Goal: Transaction & Acquisition: Download file/media

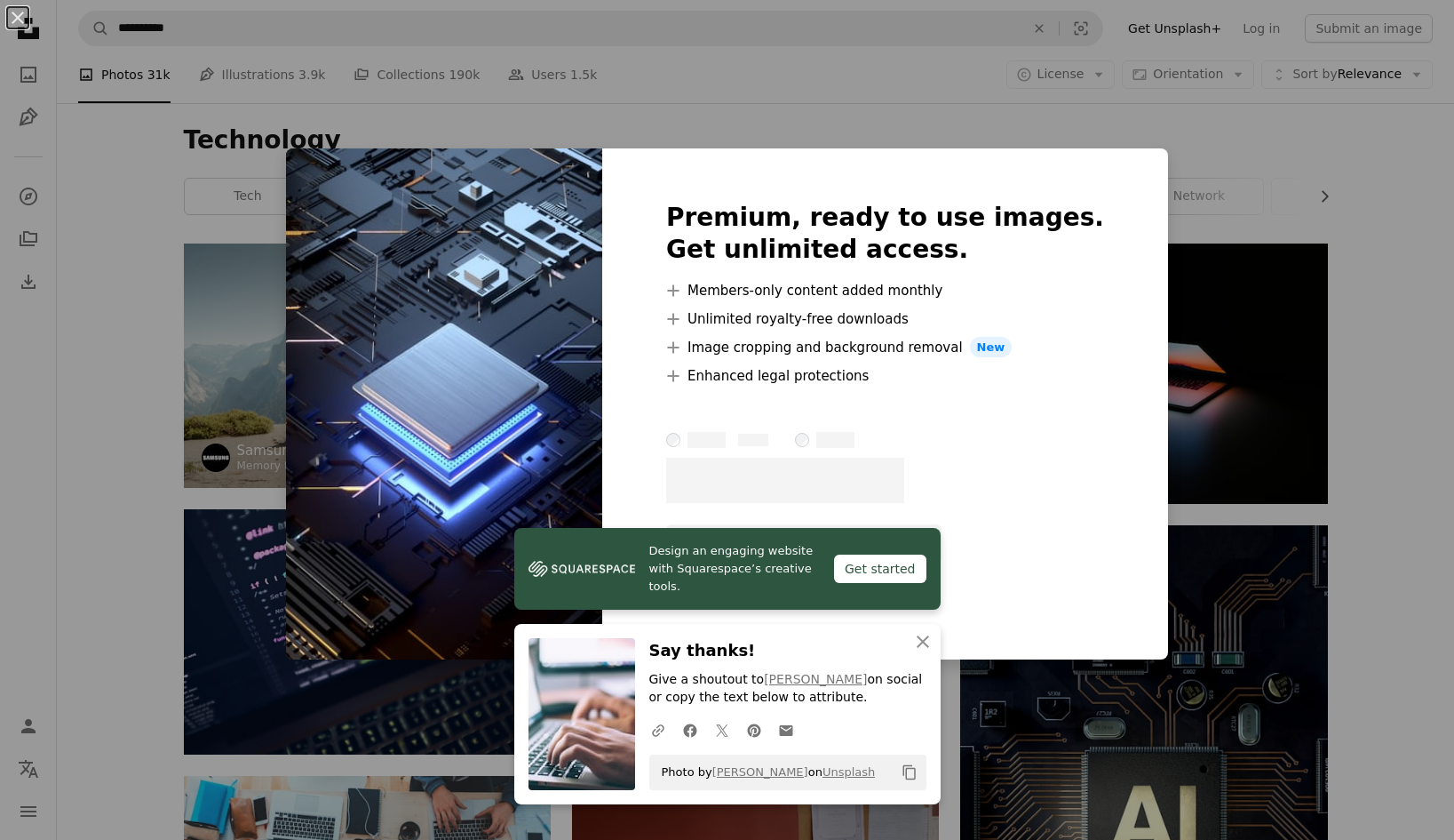
scroll to position [1866, 0]
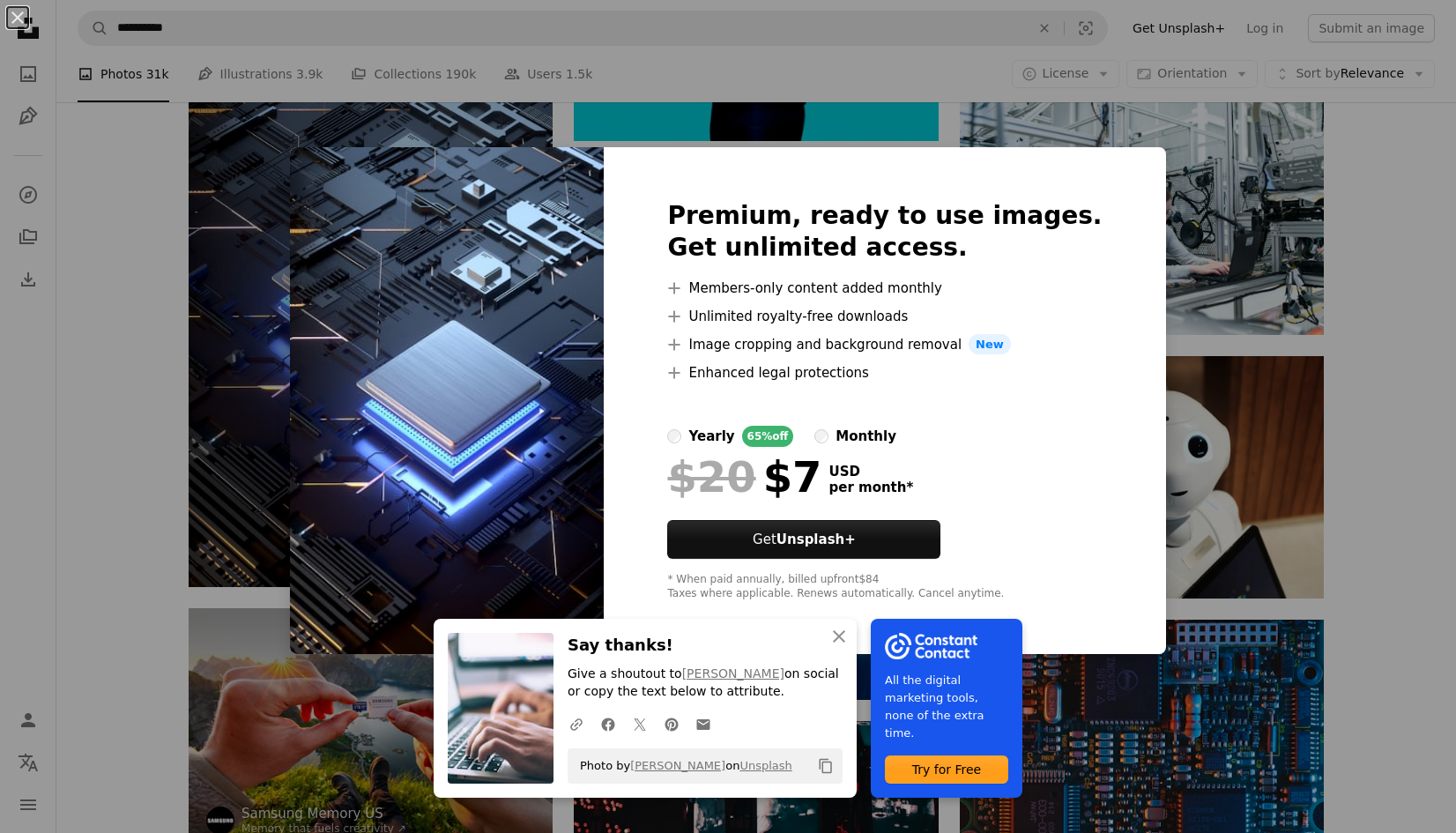
click at [1442, 286] on html "**********" at bounding box center [728, 485] width 1456 height 4671
drag, startPoint x: 1387, startPoint y: 268, endPoint x: 1333, endPoint y: 235, distance: 63.3
click at [1387, 266] on div "An X shape An X shape Close Say thanks! Give a shoutout to [PERSON_NAME] on soc…" at bounding box center [728, 416] width 1456 height 833
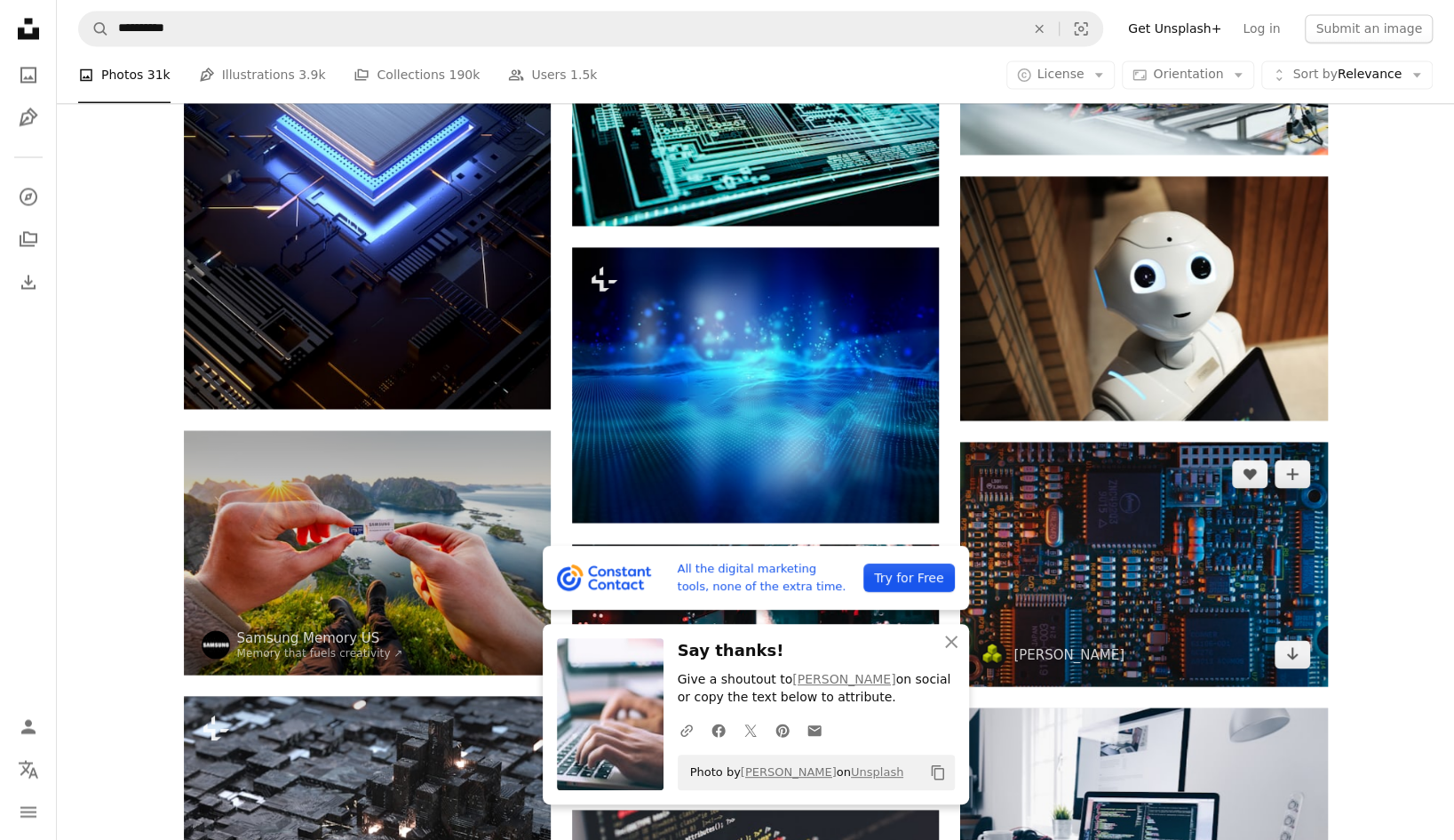
scroll to position [2132, 0]
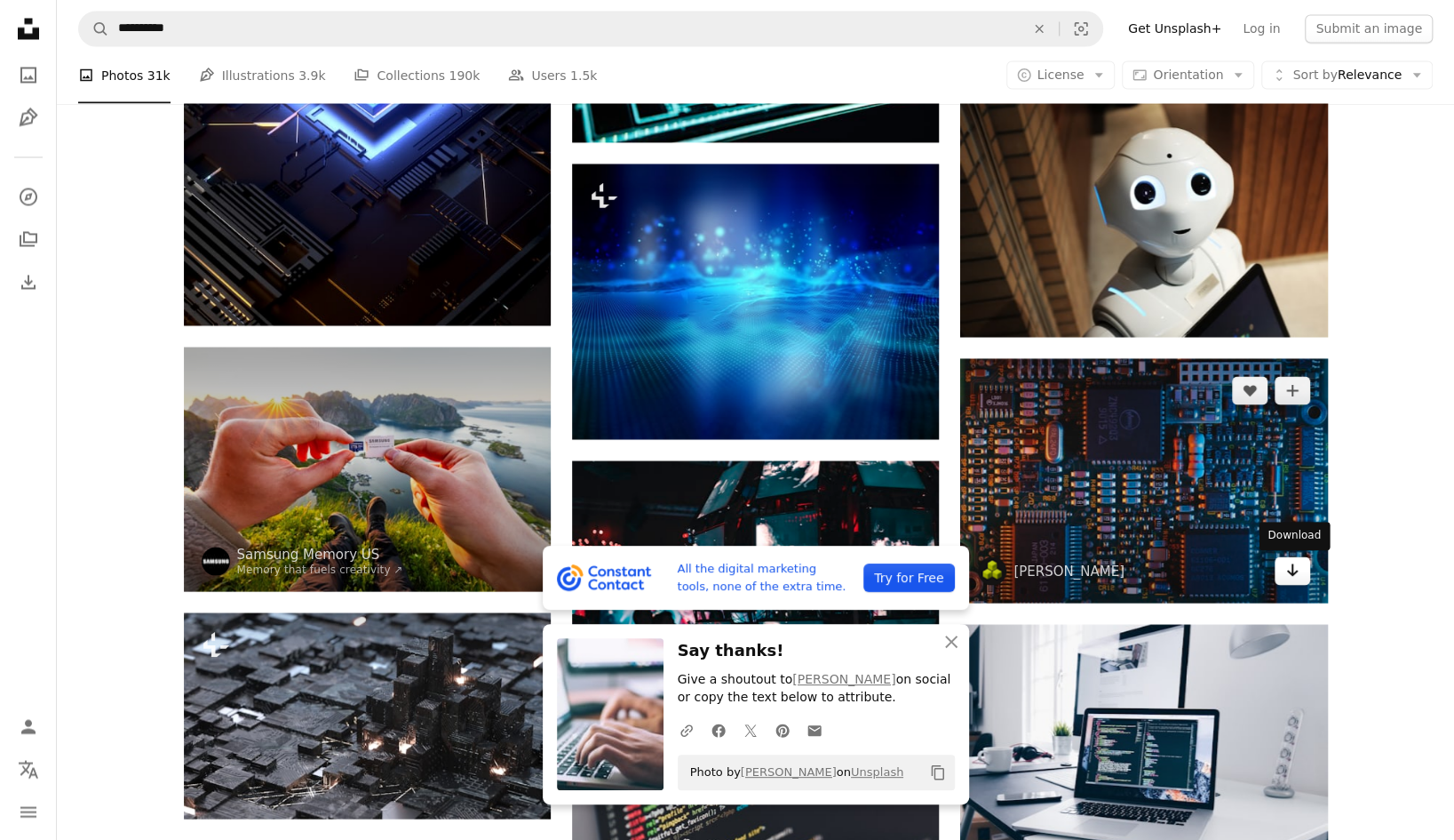
click at [1282, 571] on link "Arrow pointing down" at bounding box center [1293, 570] width 35 height 28
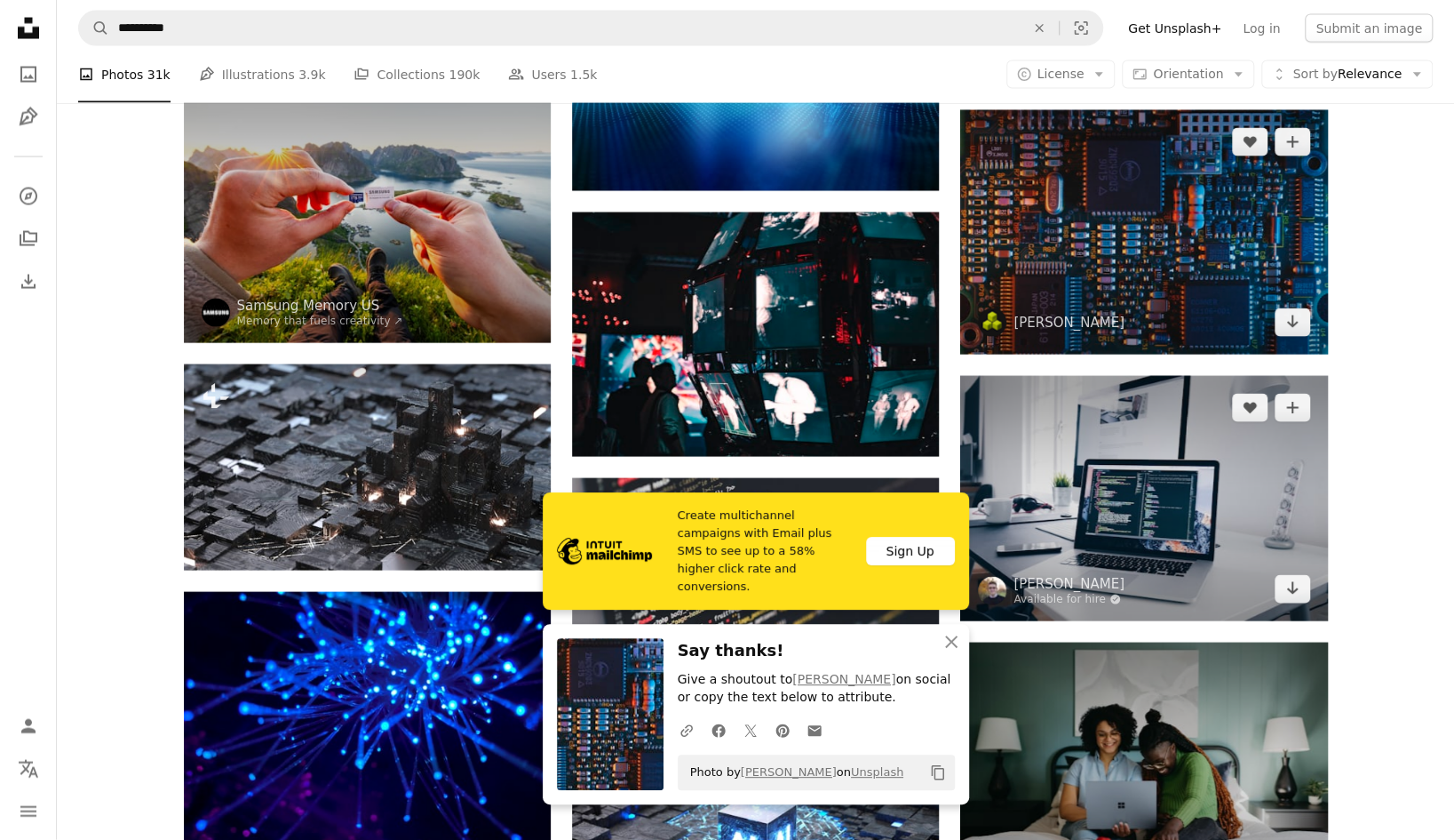
scroll to position [2399, 0]
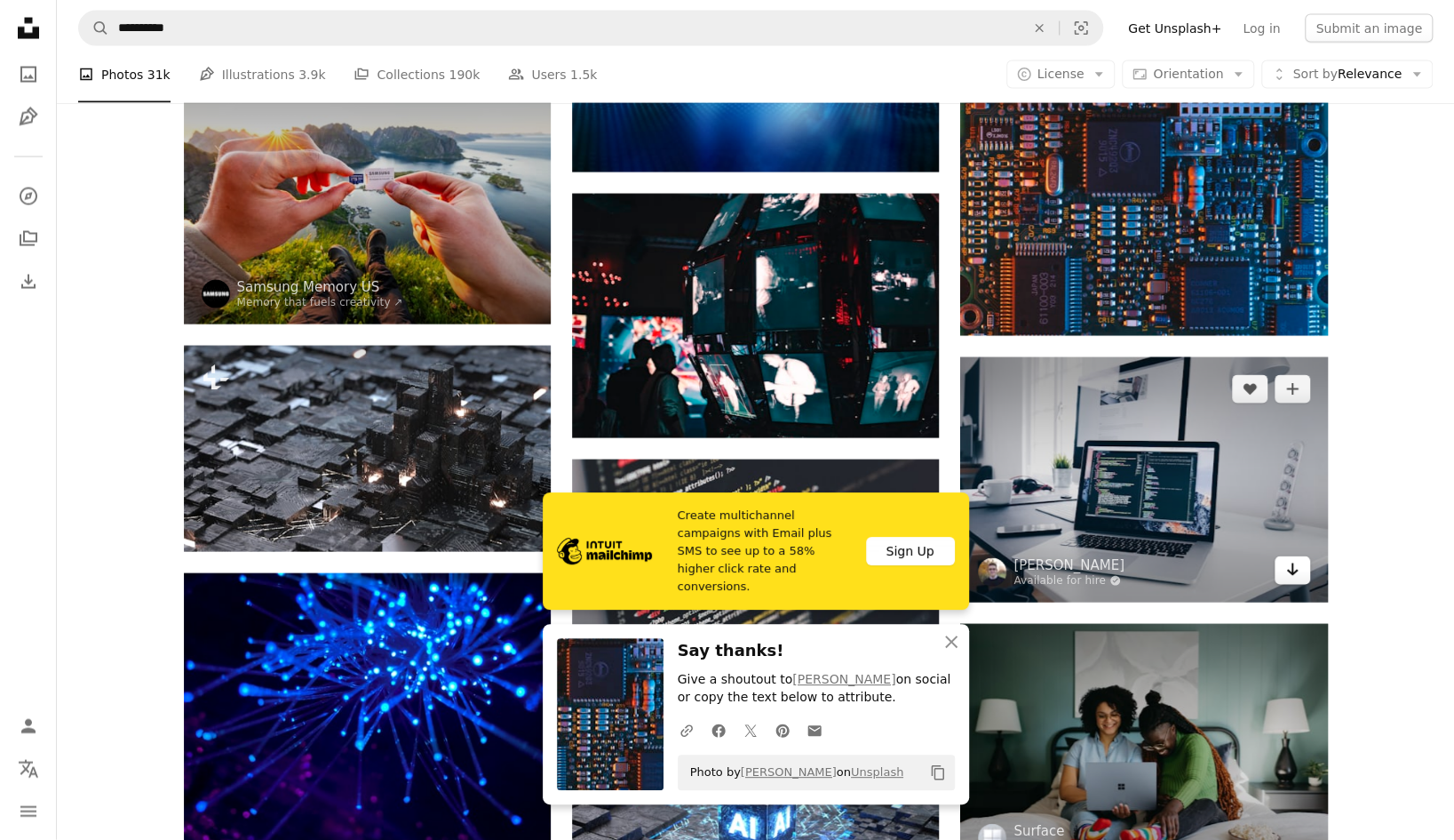
click at [1301, 580] on link "Arrow pointing down" at bounding box center [1293, 570] width 35 height 28
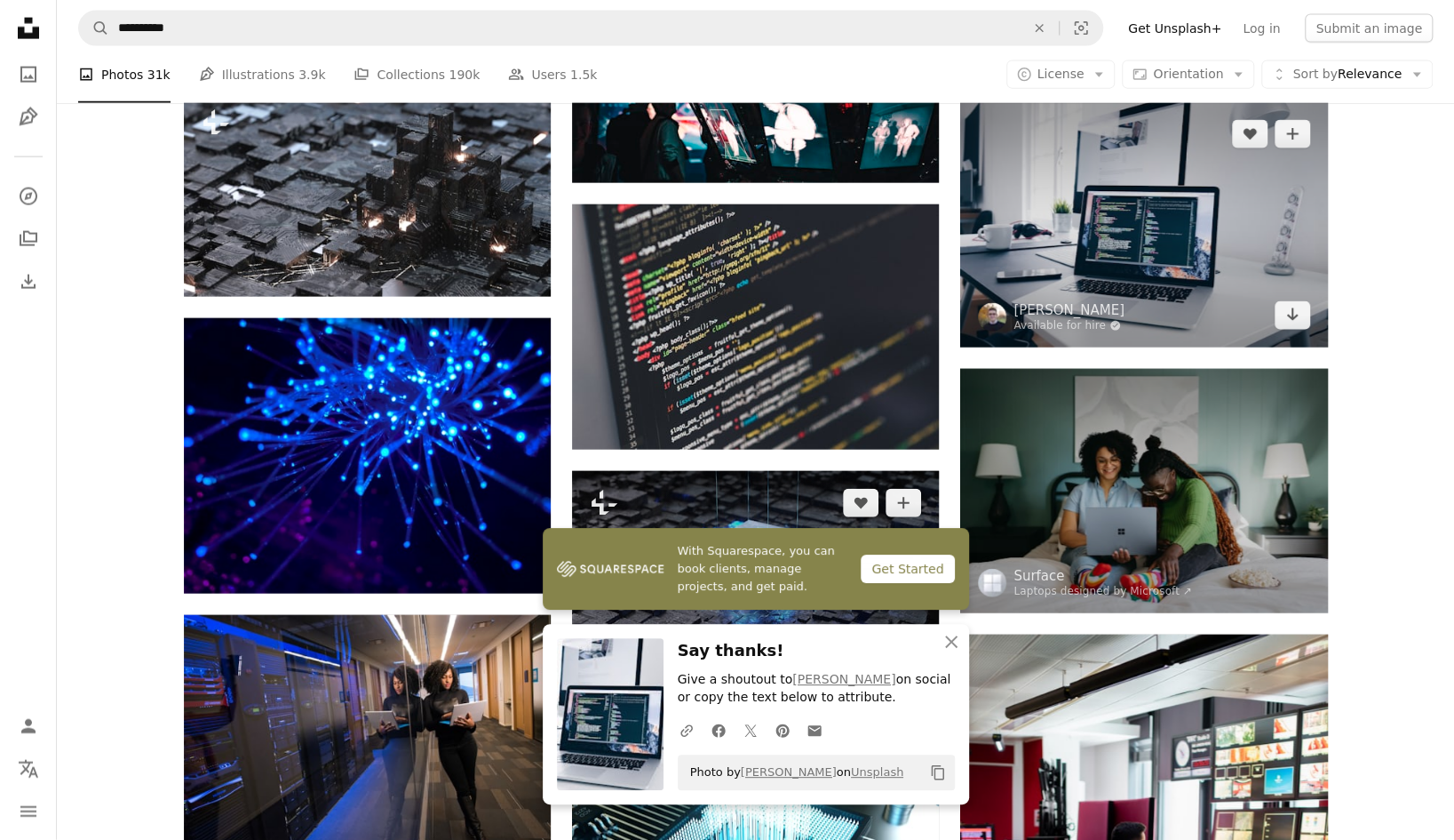
scroll to position [2755, 0]
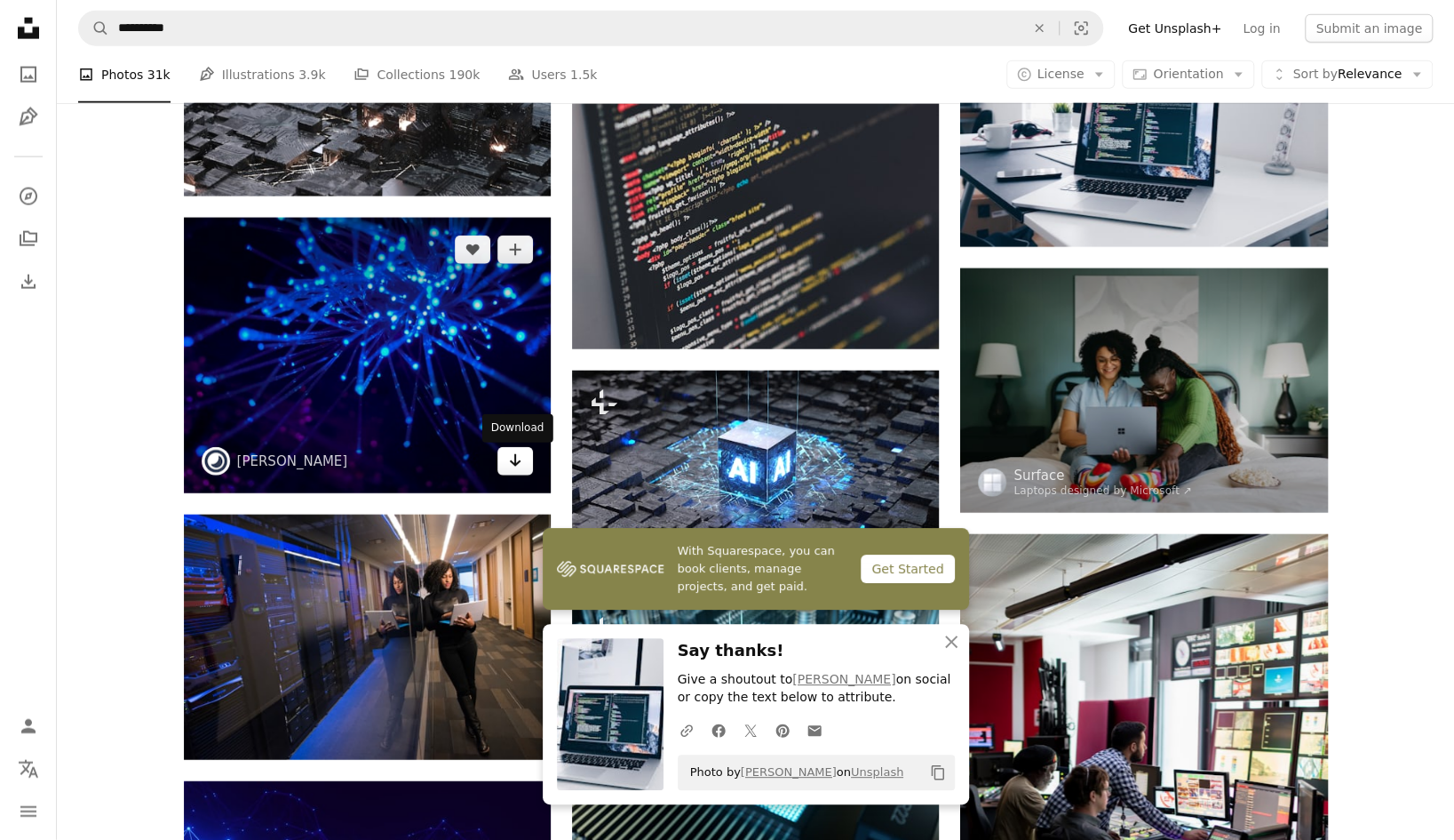
click at [508, 470] on icon "Arrow pointing down" at bounding box center [515, 461] width 14 height 22
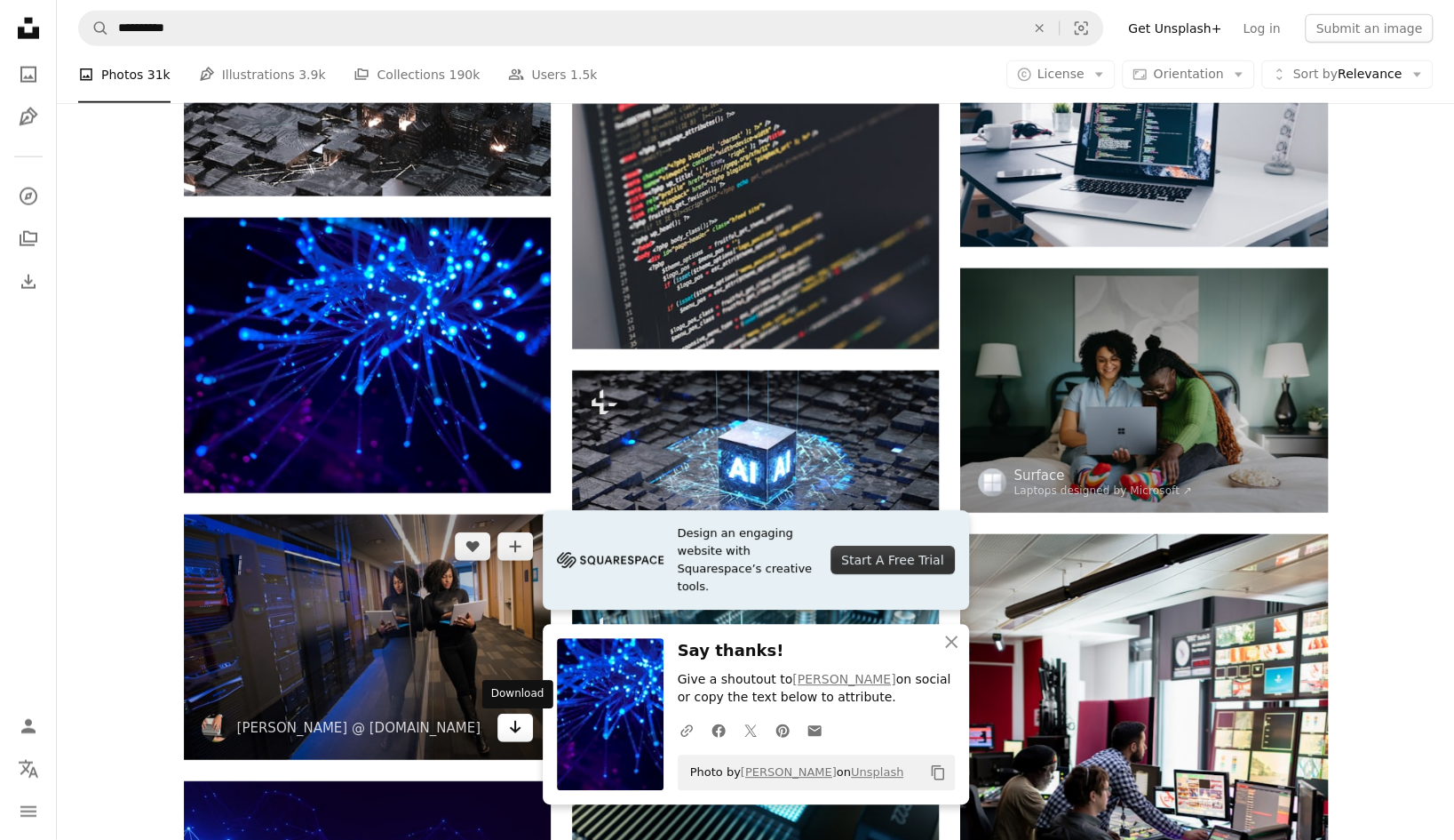
click at [510, 733] on icon "Arrow pointing down" at bounding box center [515, 727] width 14 height 22
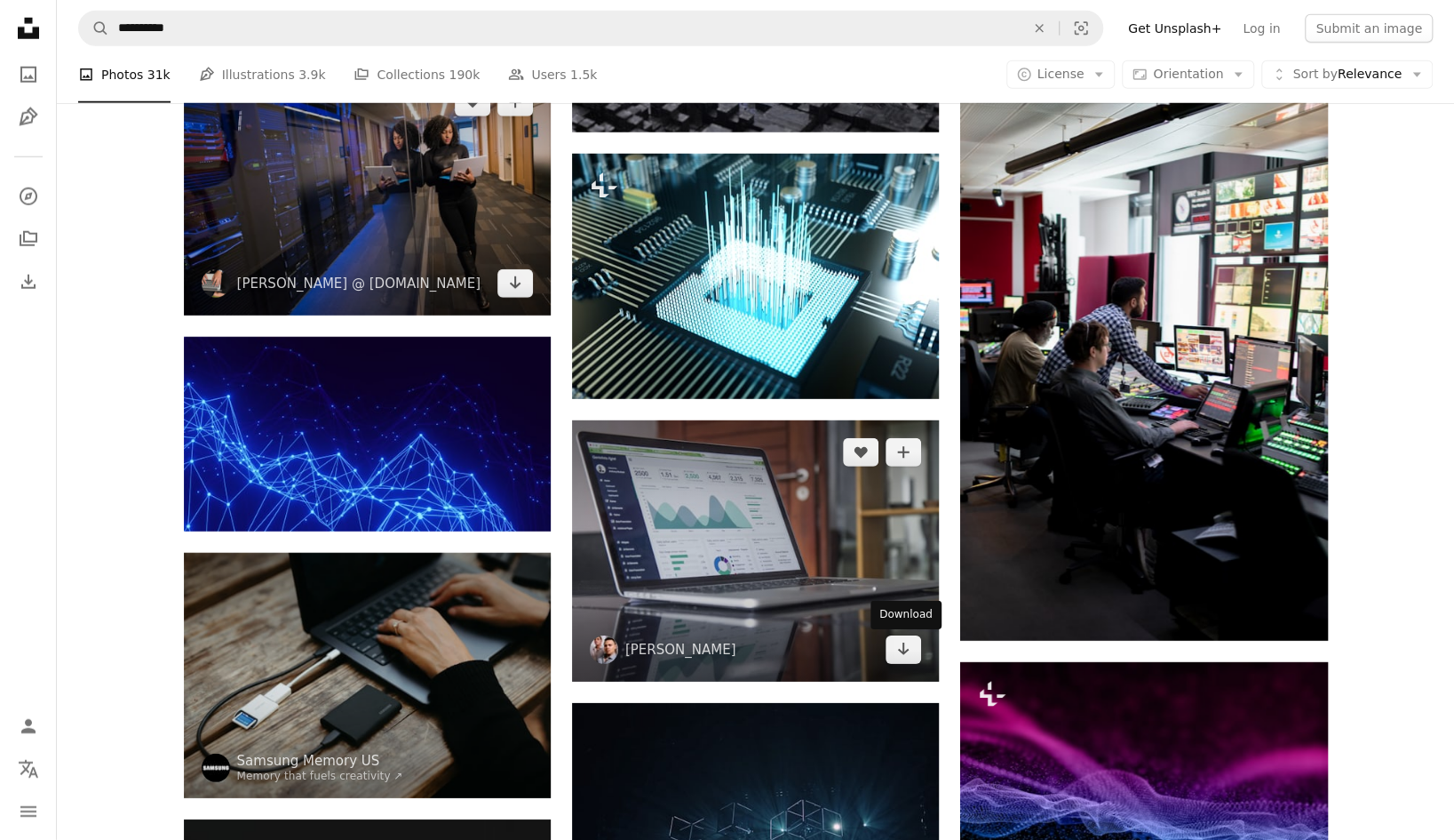
scroll to position [3554, 0]
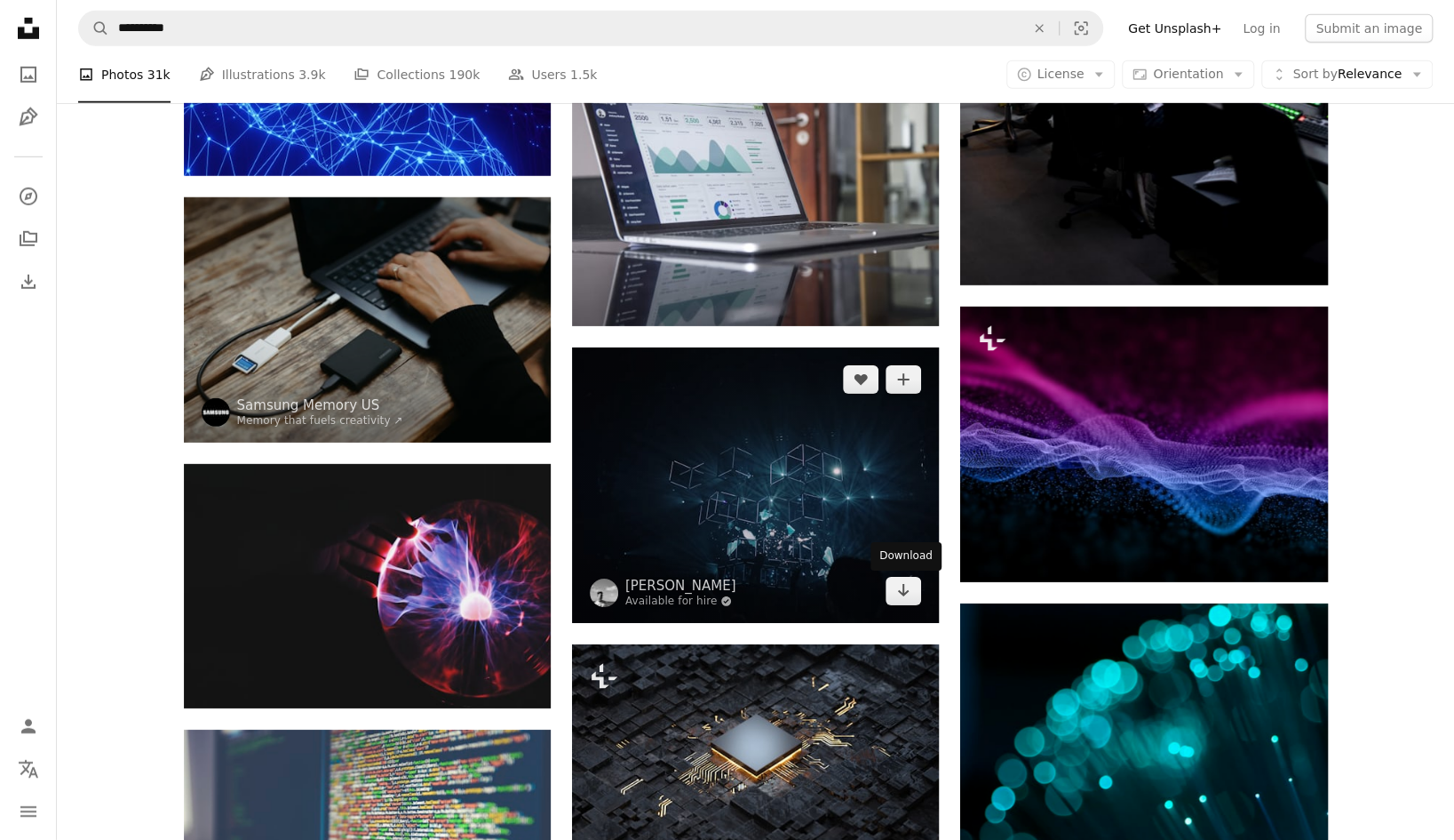
drag, startPoint x: 898, startPoint y: 600, endPoint x: 876, endPoint y: 604, distance: 22.4
click at [898, 600] on icon "Arrow pointing down" at bounding box center [904, 590] width 14 height 22
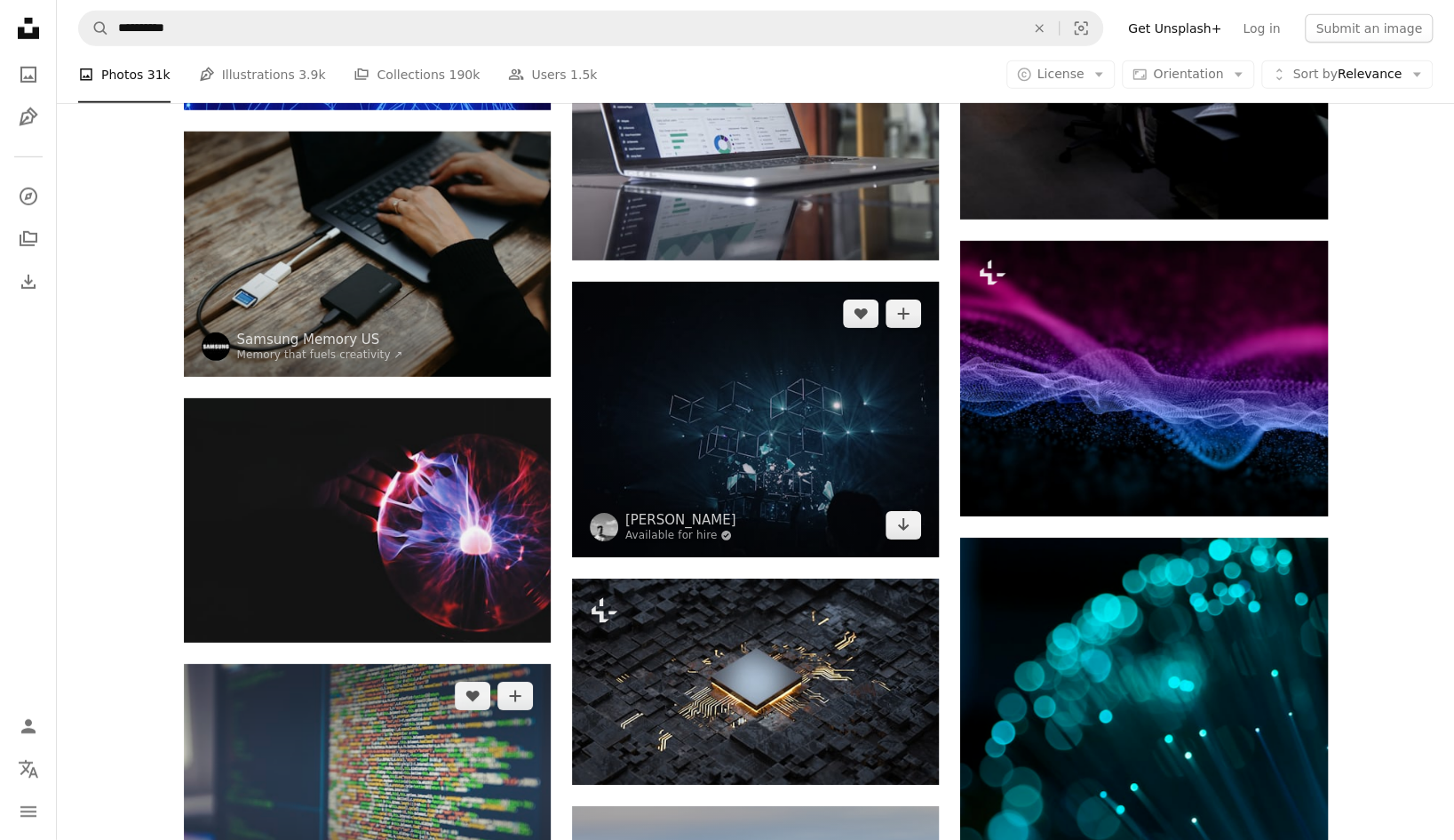
scroll to position [3731, 0]
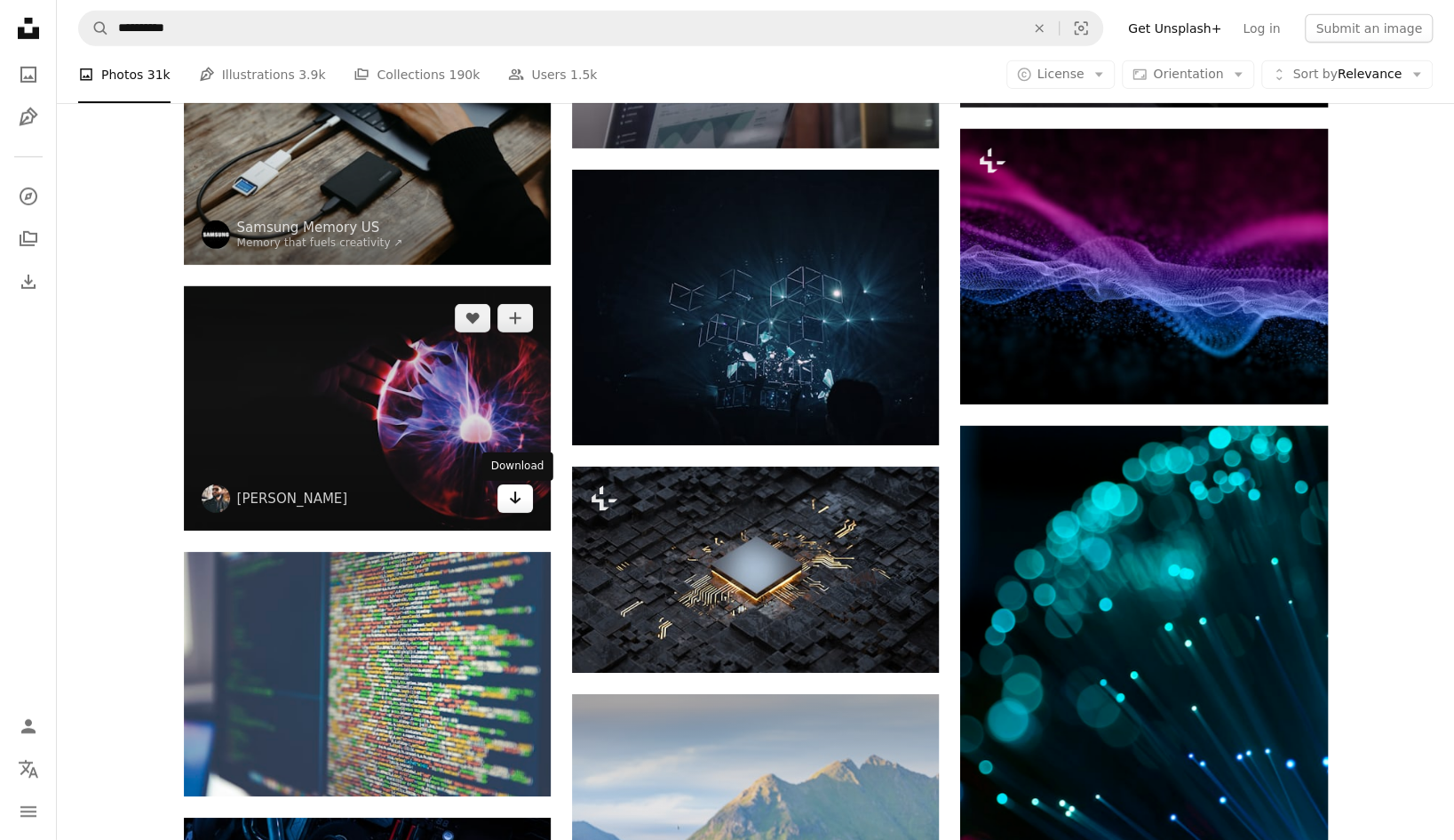
click at [520, 508] on icon "Arrow pointing down" at bounding box center [515, 498] width 14 height 22
